Goal: Check status: Check status

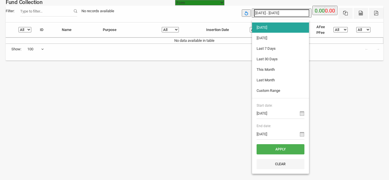
select select "[URL][DOMAIN_NAME]"
select select "100"
click at [270, 116] on input "[DATE]" at bounding box center [280, 113] width 48 height 11
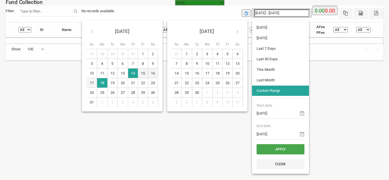
type input "[DATE]"
click at [284, 149] on button "Apply" at bounding box center [280, 149] width 48 height 10
type input "[DATE] - [DATE]"
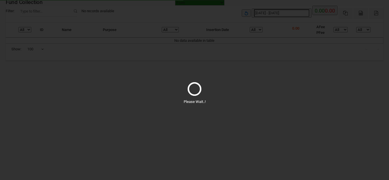
select select "100"
